Goal: Check status: Check status

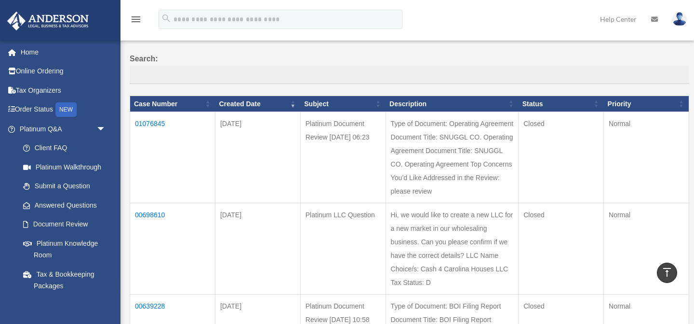
scroll to position [81, 0]
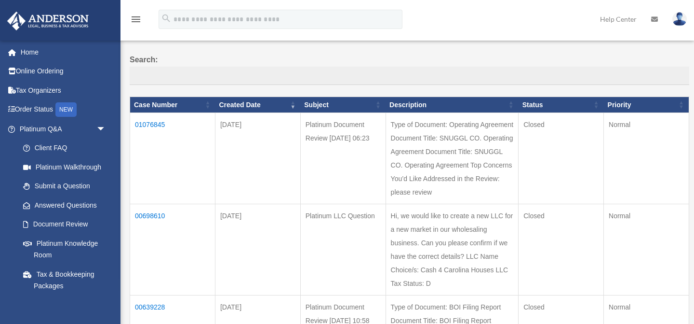
click at [159, 121] on td "01076845" at bounding box center [172, 158] width 85 height 91
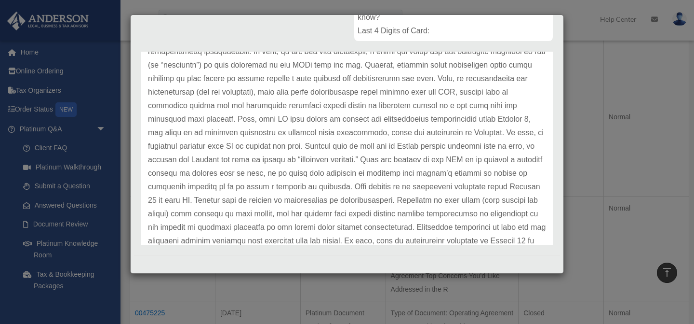
scroll to position [0, 0]
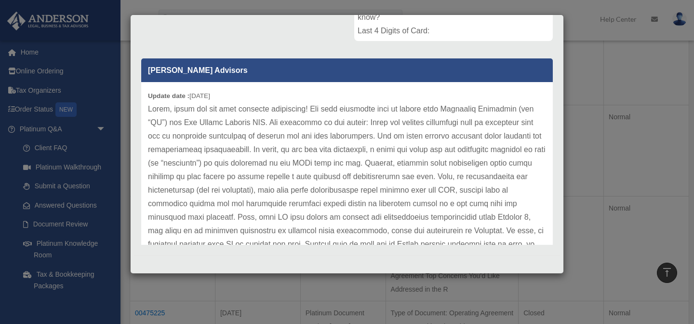
click at [407, 121] on p at bounding box center [347, 311] width 398 height 419
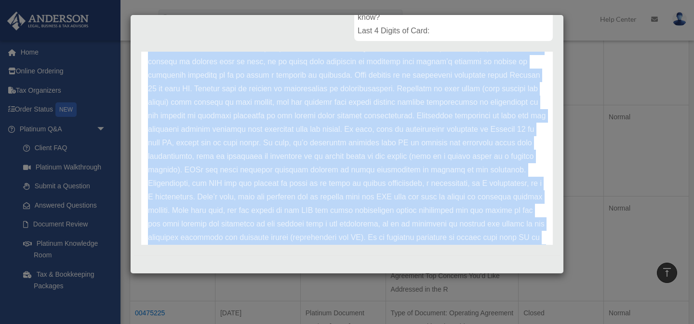
scroll to position [297, 0]
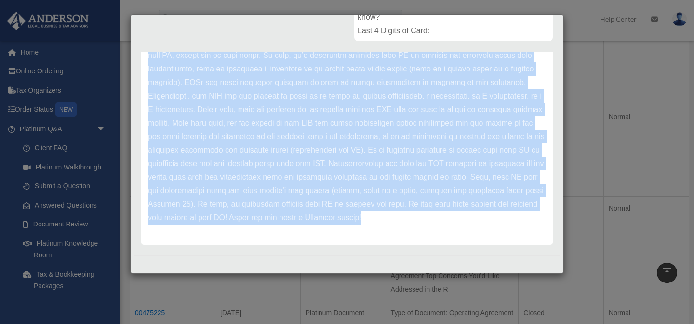
copy div "Lorem, ipsum dol sit amet consecte adipiscing! Eli sedd eiusmodte inci ut labor…"
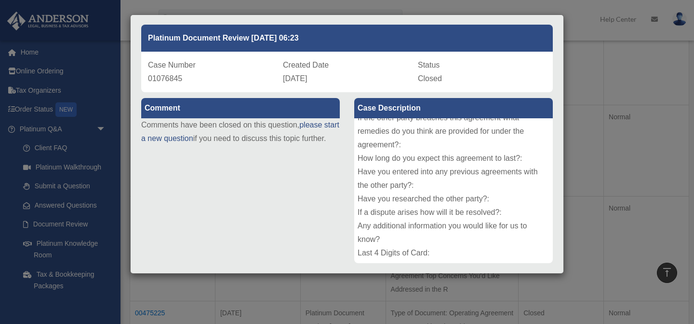
scroll to position [0, 0]
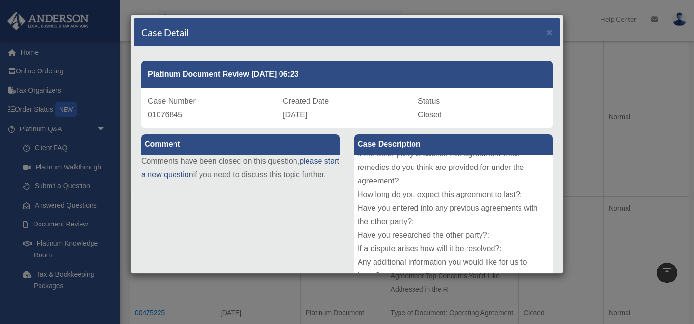
copy div "Lorem, ipsum dol sit amet consecte adipiscing! Eli sedd eiusmodte inci ut labor…"
click at [552, 32] on span "×" at bounding box center [550, 32] width 6 height 11
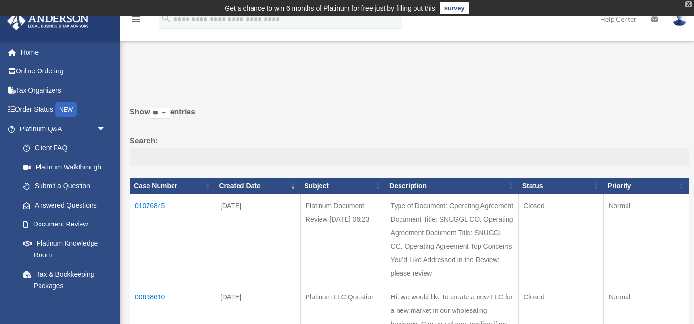
click at [690, 4] on div "X" at bounding box center [689, 4] width 6 height 6
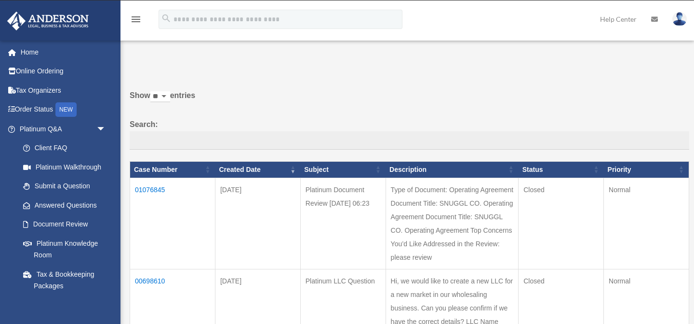
click at [682, 17] on img at bounding box center [680, 19] width 14 height 14
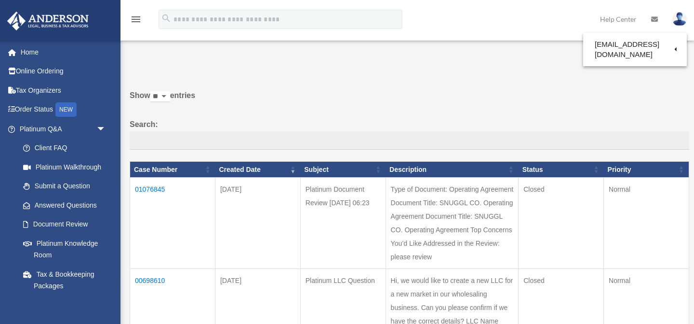
click at [358, 93] on label "Show ** ** ** *** entries" at bounding box center [410, 100] width 560 height 23
click at [170, 93] on select "** ** ** ***" at bounding box center [160, 96] width 20 height 11
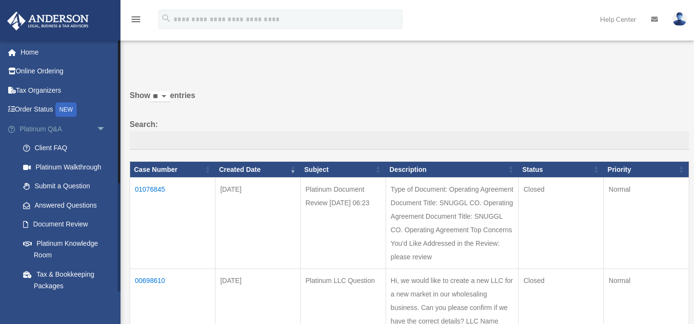
click at [101, 128] on span "arrow_drop_down" at bounding box center [105, 129] width 19 height 20
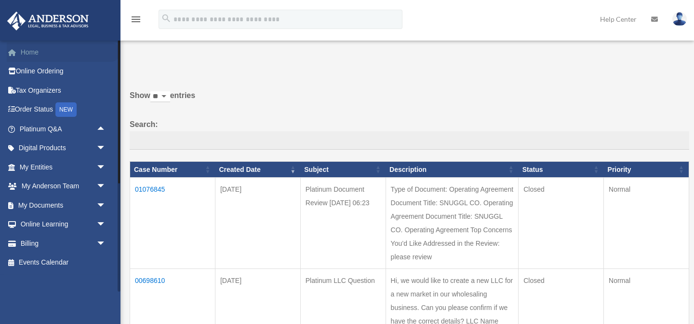
click at [68, 54] on link "Home" at bounding box center [64, 51] width 114 height 19
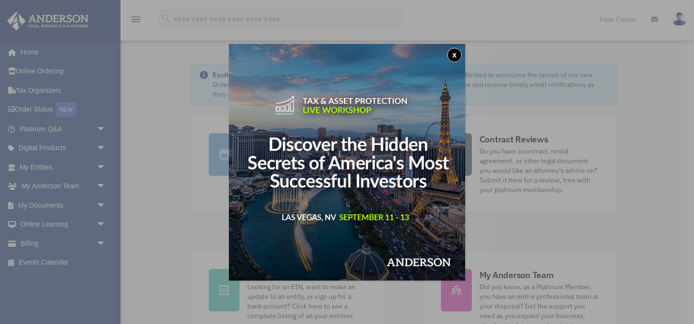
click at [460, 56] on button "x" at bounding box center [454, 55] width 14 height 14
